Goal: Information Seeking & Learning: Learn about a topic

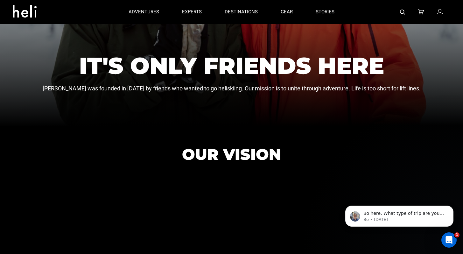
scroll to position [85, 0]
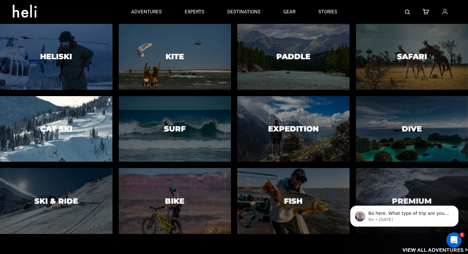
click at [51, 127] on h3 "Cat Ski" at bounding box center [56, 129] width 32 height 8
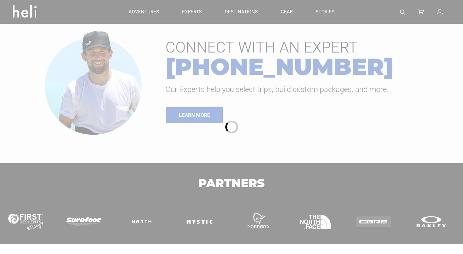
type input "Heli Skiing"
